Goal: Task Accomplishment & Management: Use online tool/utility

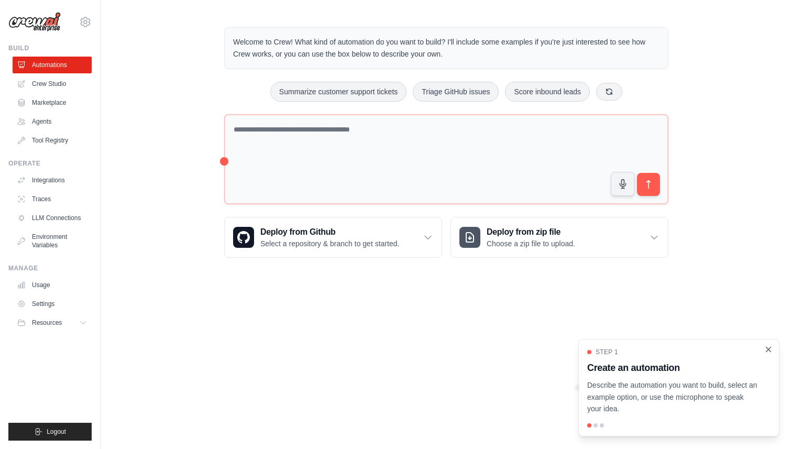
click at [768, 350] on icon "Close walkthrough" at bounding box center [769, 349] width 5 height 5
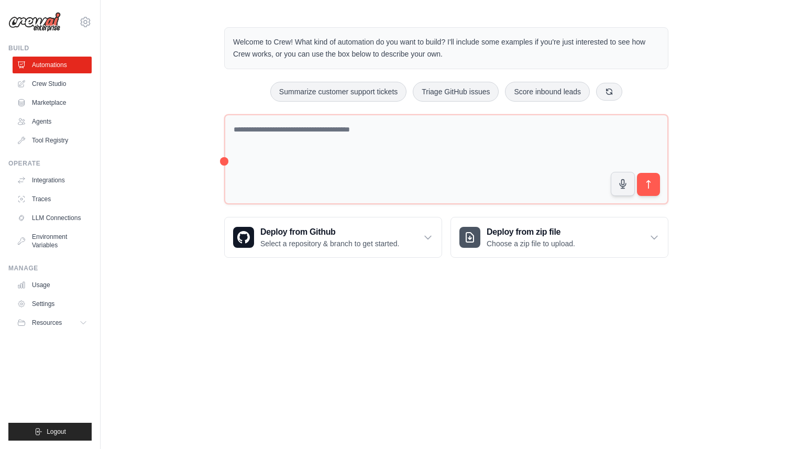
click at [446, 302] on body "[EMAIL_ADDRESS][DOMAIN_NAME] Settings Build Automations Crew Studio" at bounding box center [396, 224] width 792 height 449
click at [38, 86] on link "Crew Studio" at bounding box center [53, 83] width 79 height 17
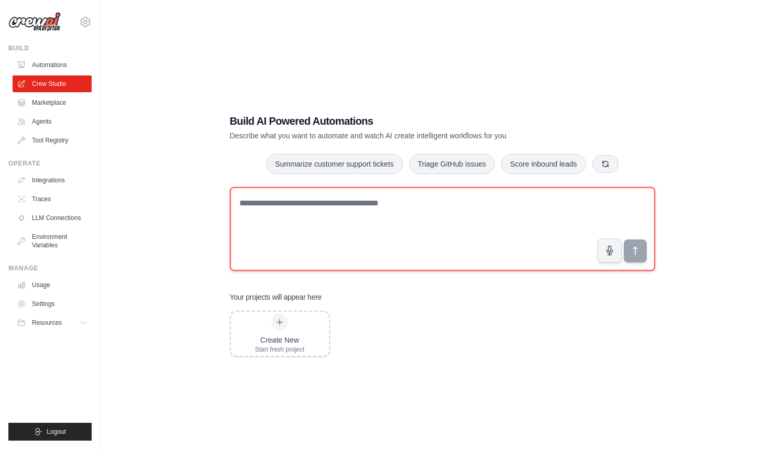
click at [297, 209] on textarea at bounding box center [442, 229] width 425 height 84
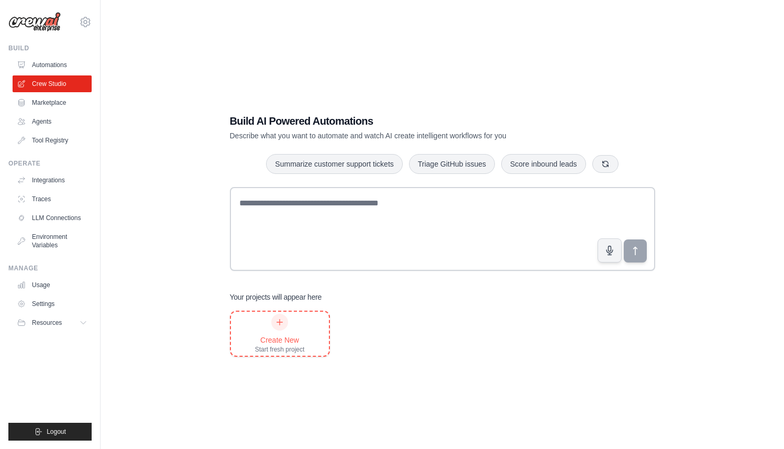
click at [298, 326] on div "Create New Start fresh project" at bounding box center [280, 334] width 50 height 40
click at [512, 111] on div "Build AI Powered Automations Describe what you want to automate and watch AI cr…" at bounding box center [442, 235] width 451 height 277
click at [48, 105] on link "Marketplace" at bounding box center [53, 102] width 79 height 17
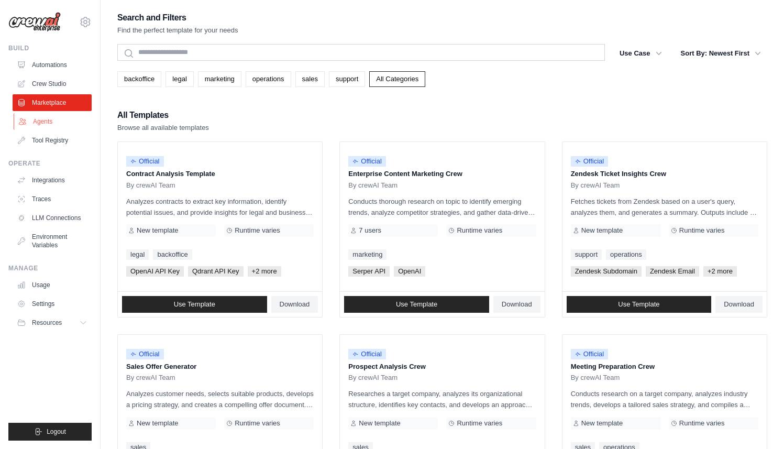
click at [48, 115] on link "Agents" at bounding box center [53, 121] width 79 height 17
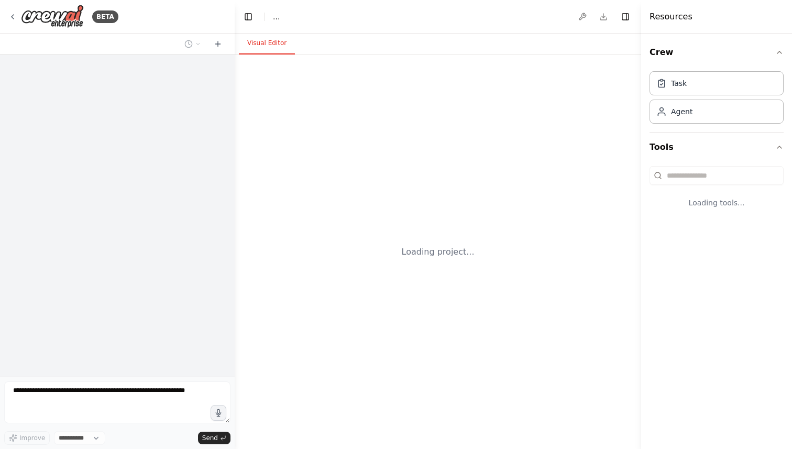
select select "****"
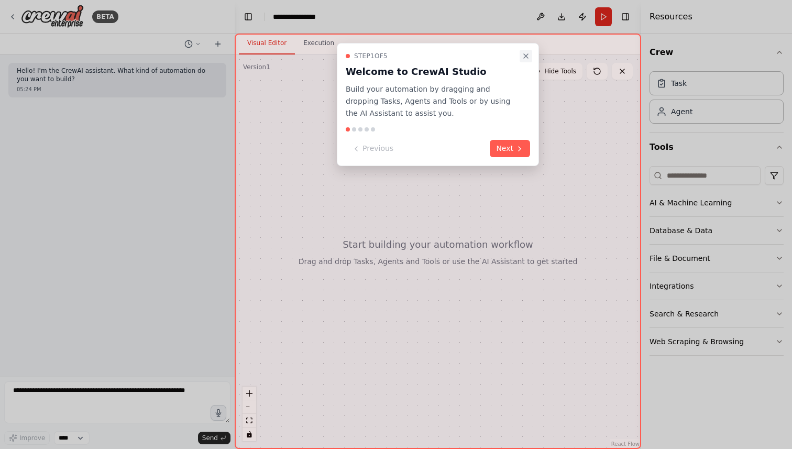
click at [527, 56] on icon "Close walkthrough" at bounding box center [526, 56] width 8 height 8
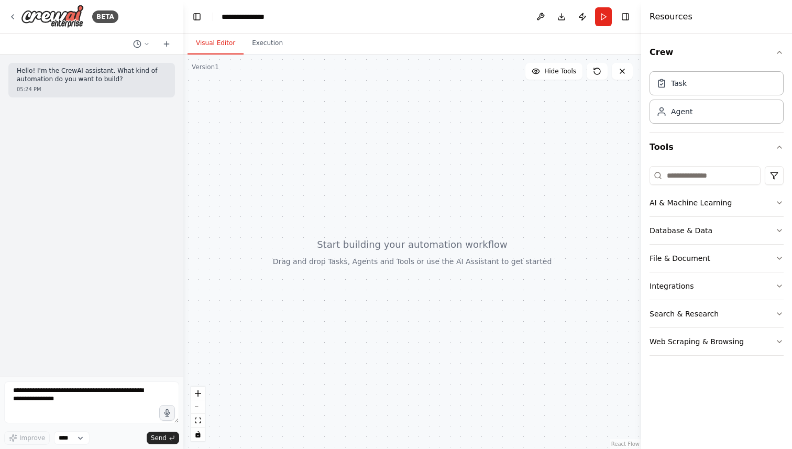
drag, startPoint x: 232, startPoint y: 226, endPoint x: 186, endPoint y: 224, distance: 46.2
click at [186, 224] on div "**********" at bounding box center [396, 224] width 792 height 449
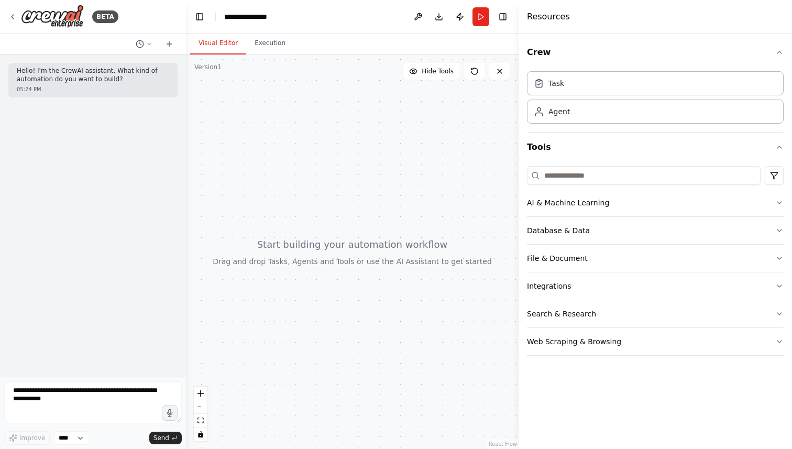
drag, startPoint x: 642, startPoint y: 172, endPoint x: 519, endPoint y: 184, distance: 123.8
click at [519, 184] on div at bounding box center [521, 224] width 4 height 449
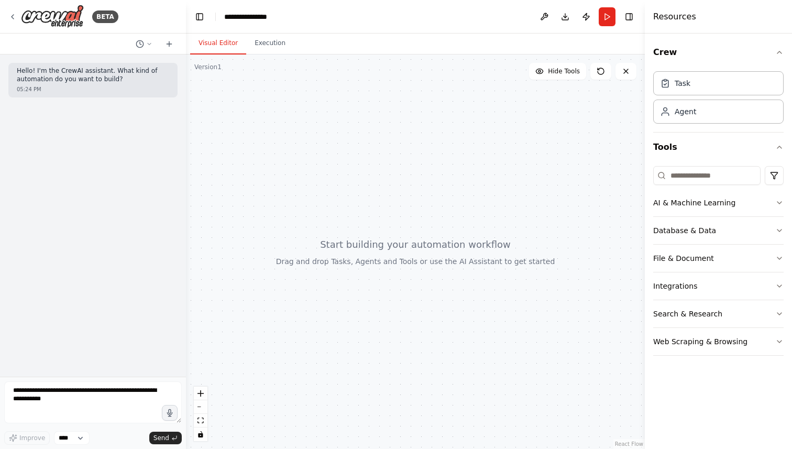
drag, startPoint x: 521, startPoint y: 161, endPoint x: 645, endPoint y: 173, distance: 124.2
click at [645, 173] on div at bounding box center [647, 224] width 4 height 449
click at [8, 17] on icon at bounding box center [12, 17] width 8 height 8
